Goal: Check status

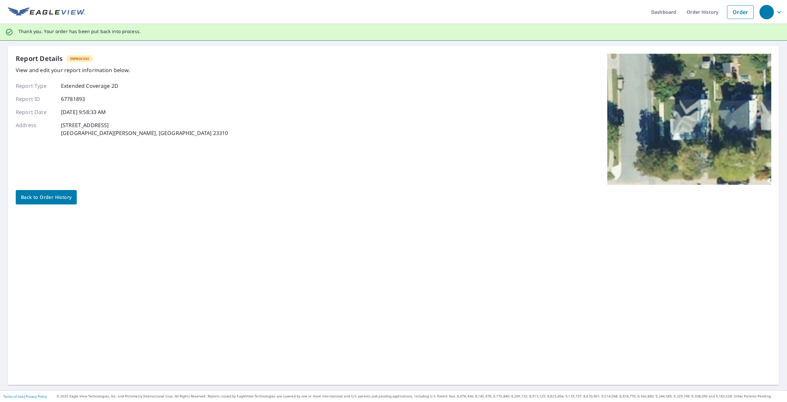
click at [51, 195] on span "Back to Order History" at bounding box center [46, 197] width 51 height 8
